Goal: Register for event/course

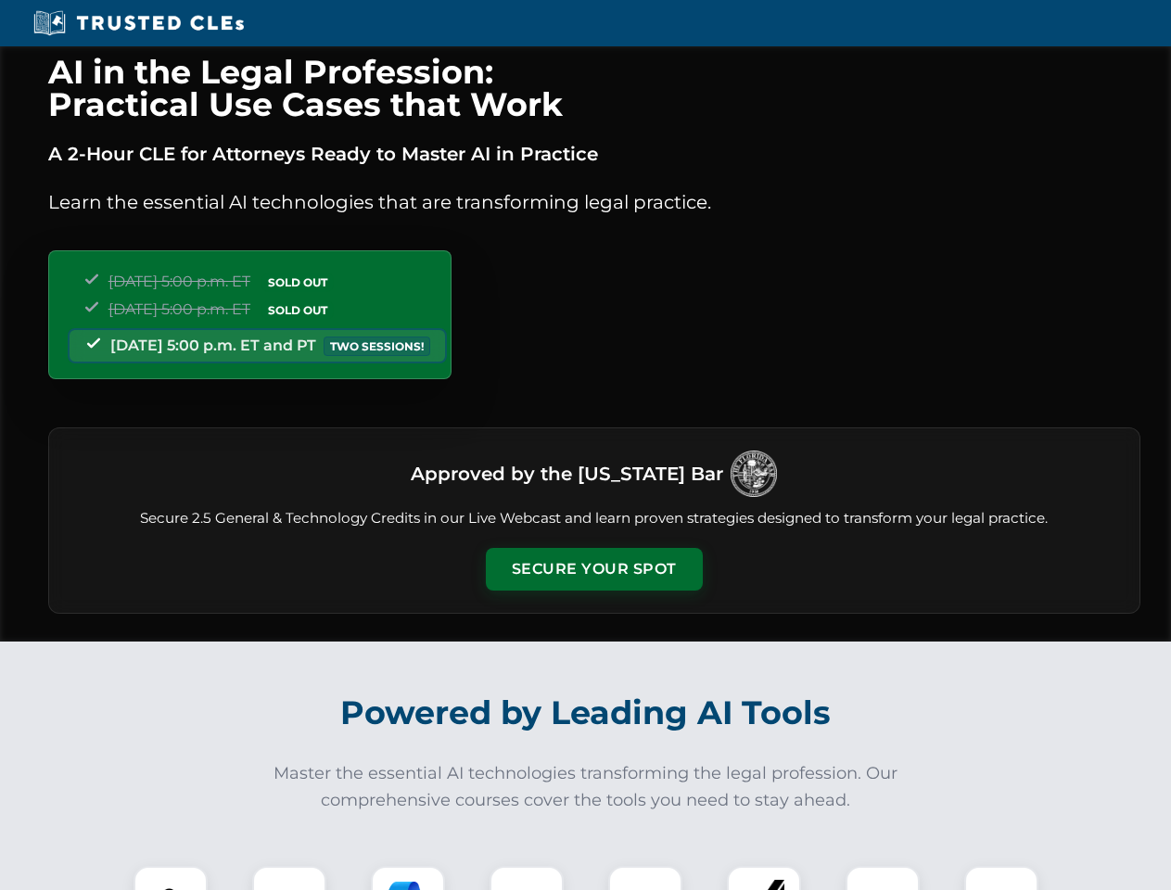
click at [593, 569] on button "Secure Your Spot" at bounding box center [594, 569] width 217 height 43
click at [171, 878] on img at bounding box center [171, 903] width 54 height 54
